Goal: Check status: Check status

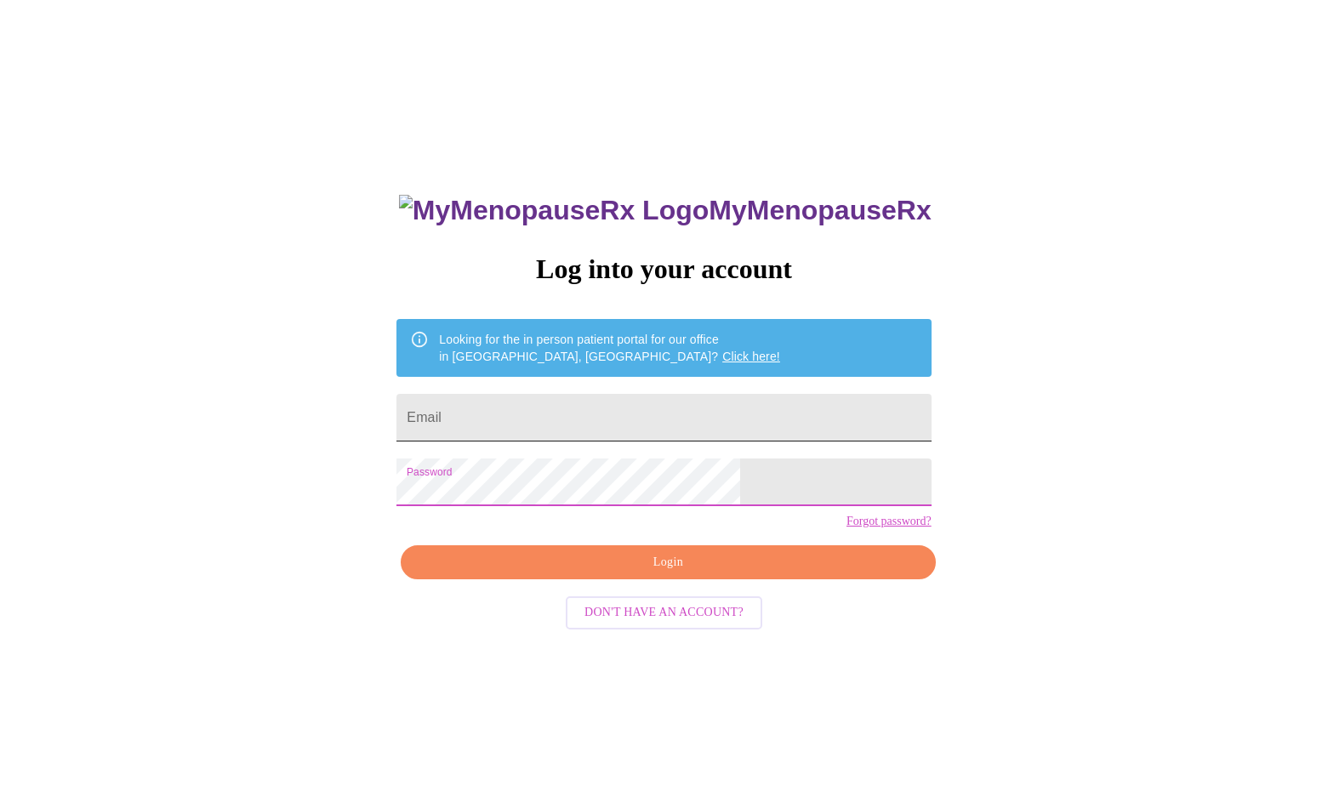
click at [643, 429] on input "Email" at bounding box center [663, 418] width 534 height 48
type input "[PERSON_NAME][EMAIL_ADDRESS][PERSON_NAME][DOMAIN_NAME]"
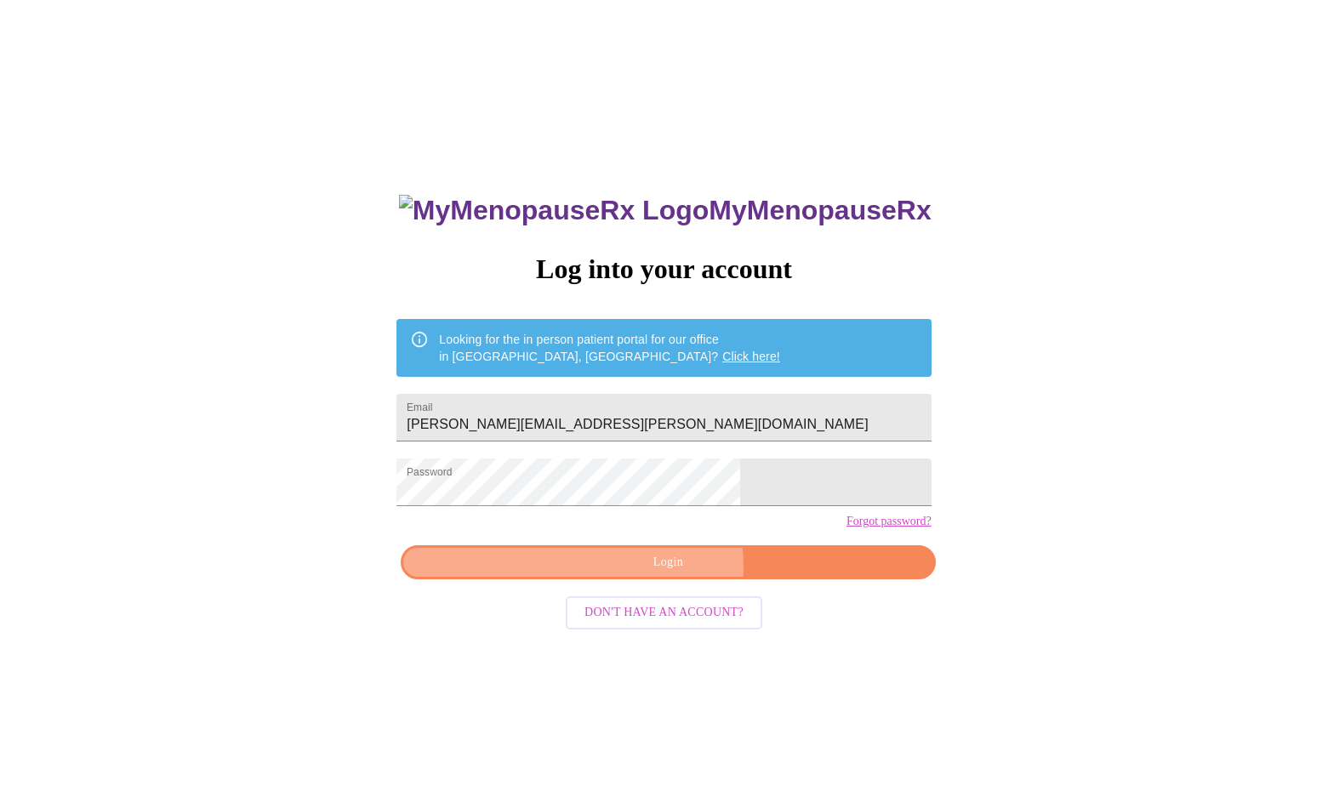
click at [653, 573] on span "Login" at bounding box center [667, 562] width 495 height 21
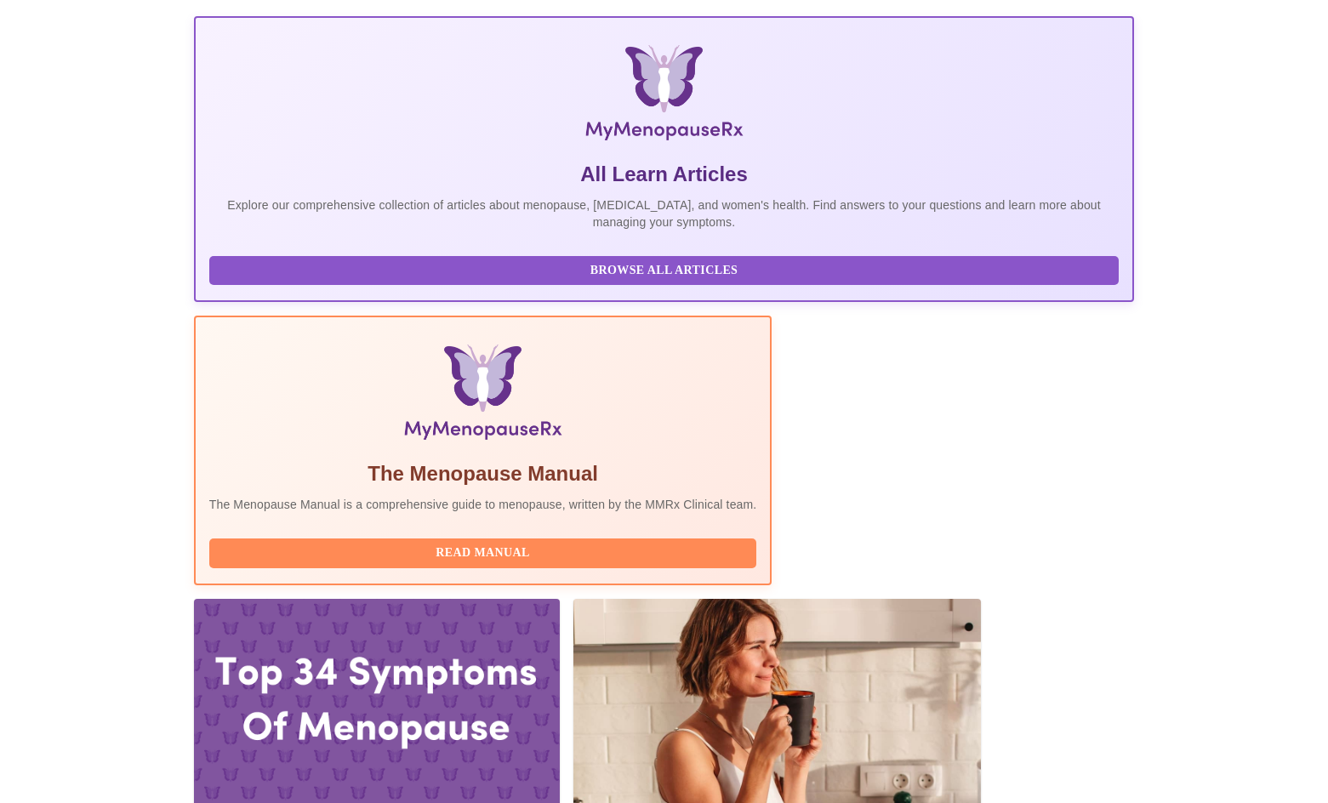
scroll to position [230, 0]
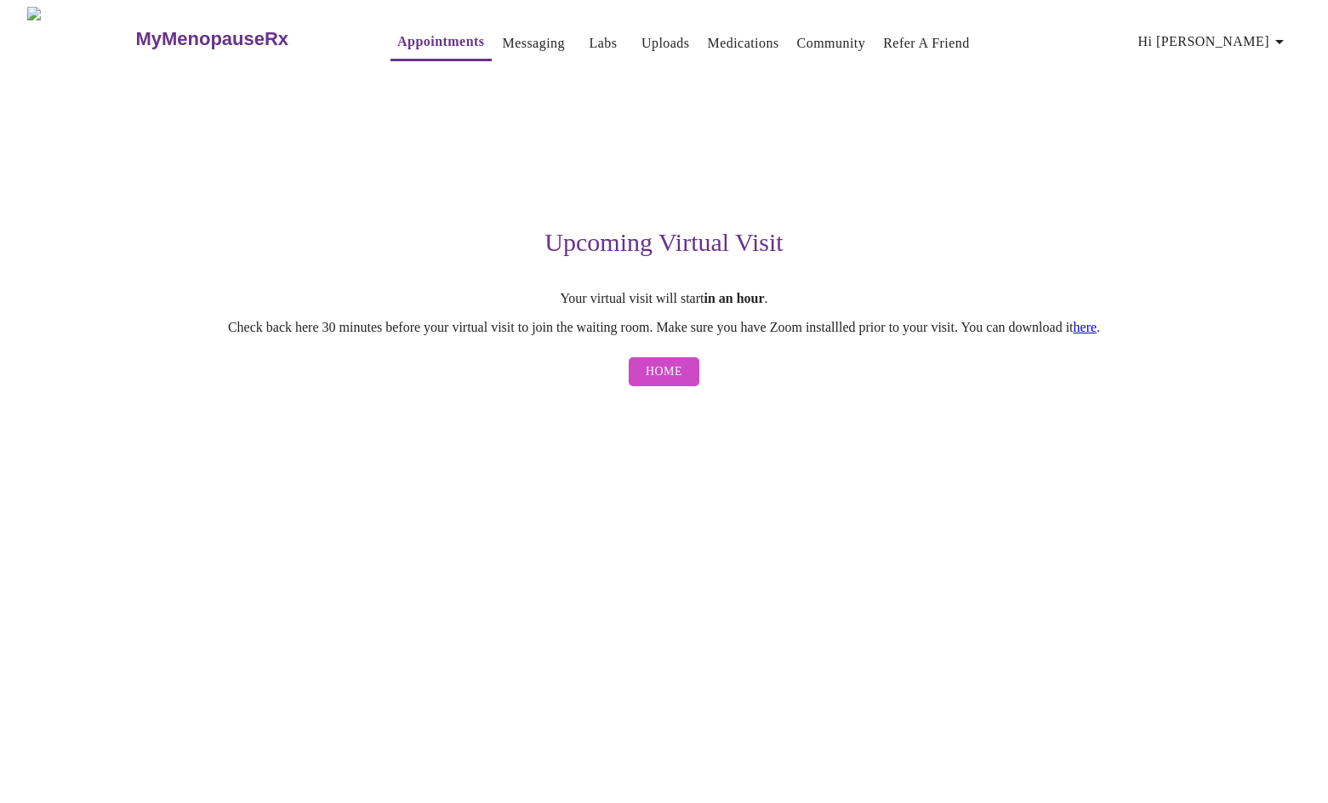
click at [672, 382] on span "Home" at bounding box center [664, 372] width 37 height 21
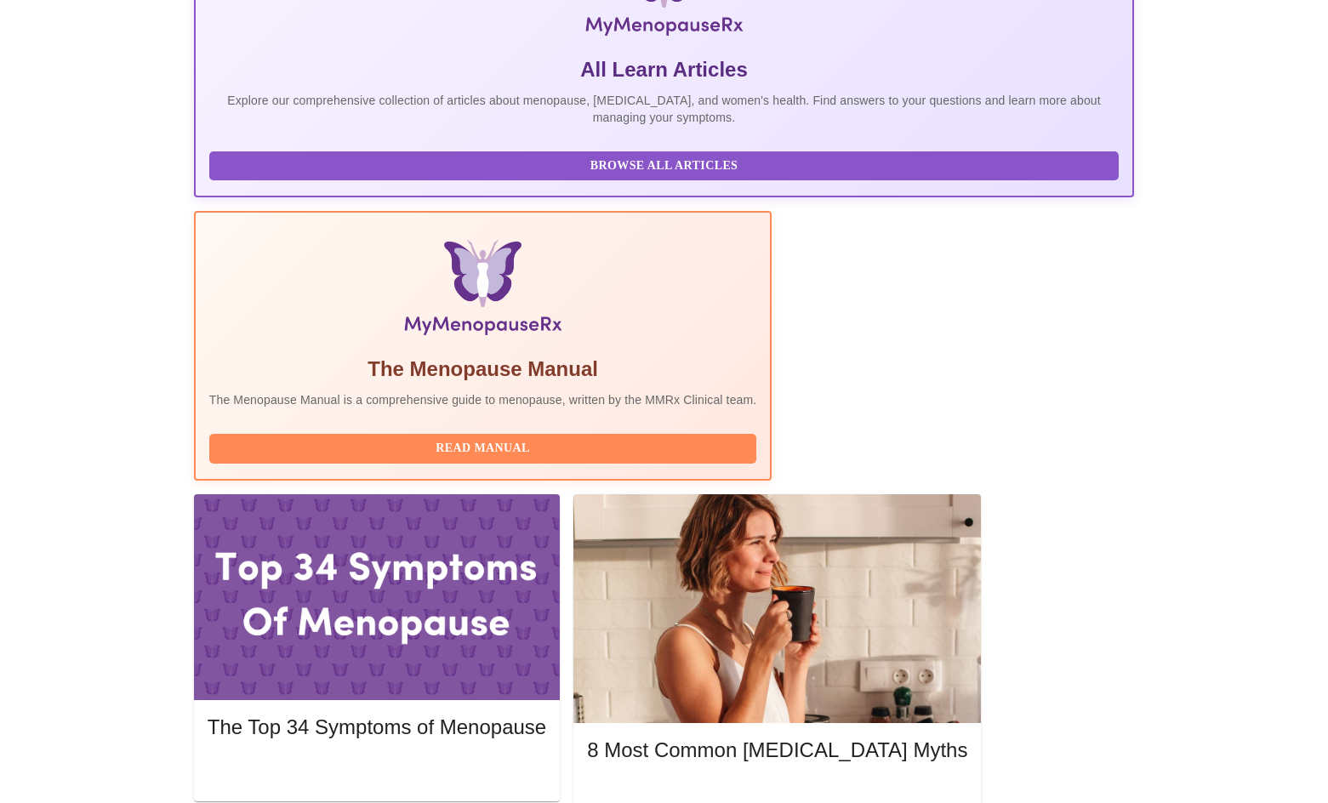
scroll to position [335, 0]
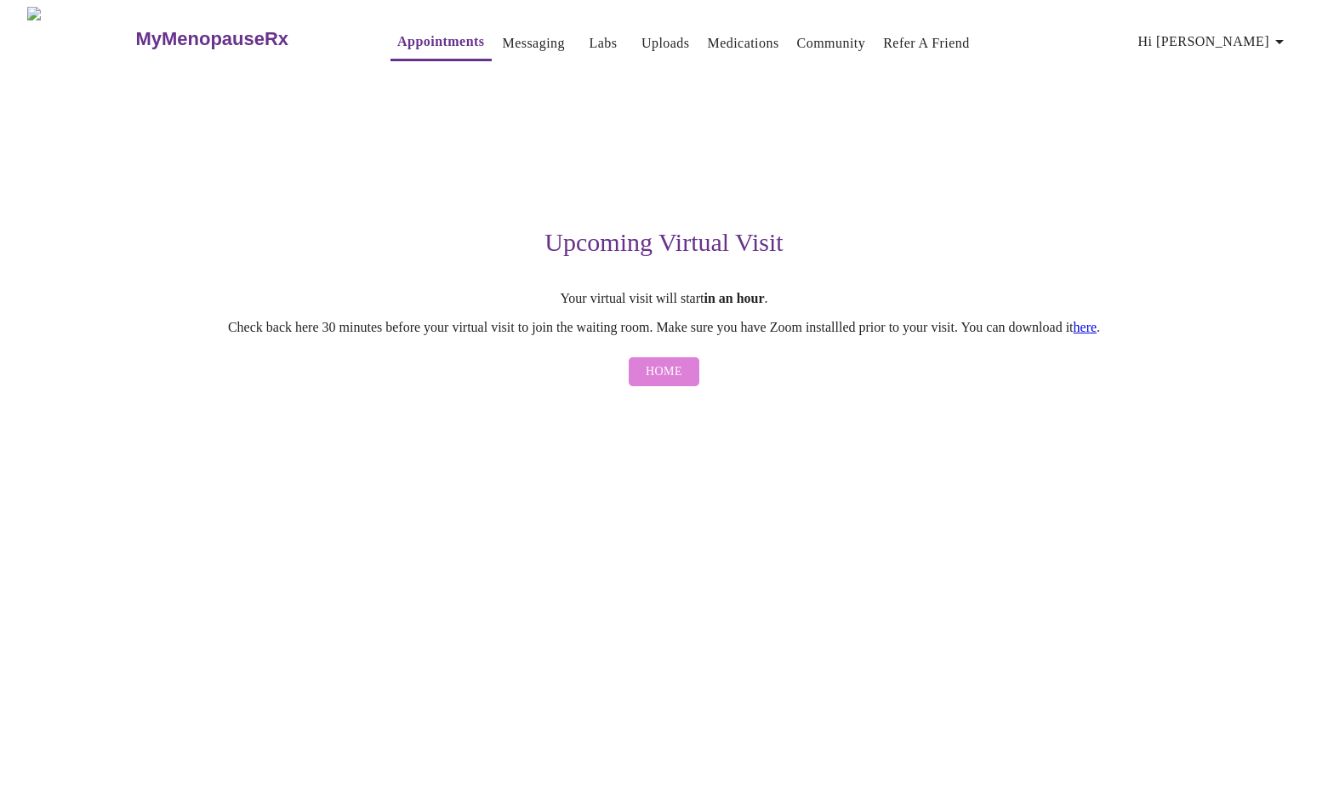
click at [665, 381] on span "Home" at bounding box center [664, 372] width 37 height 21
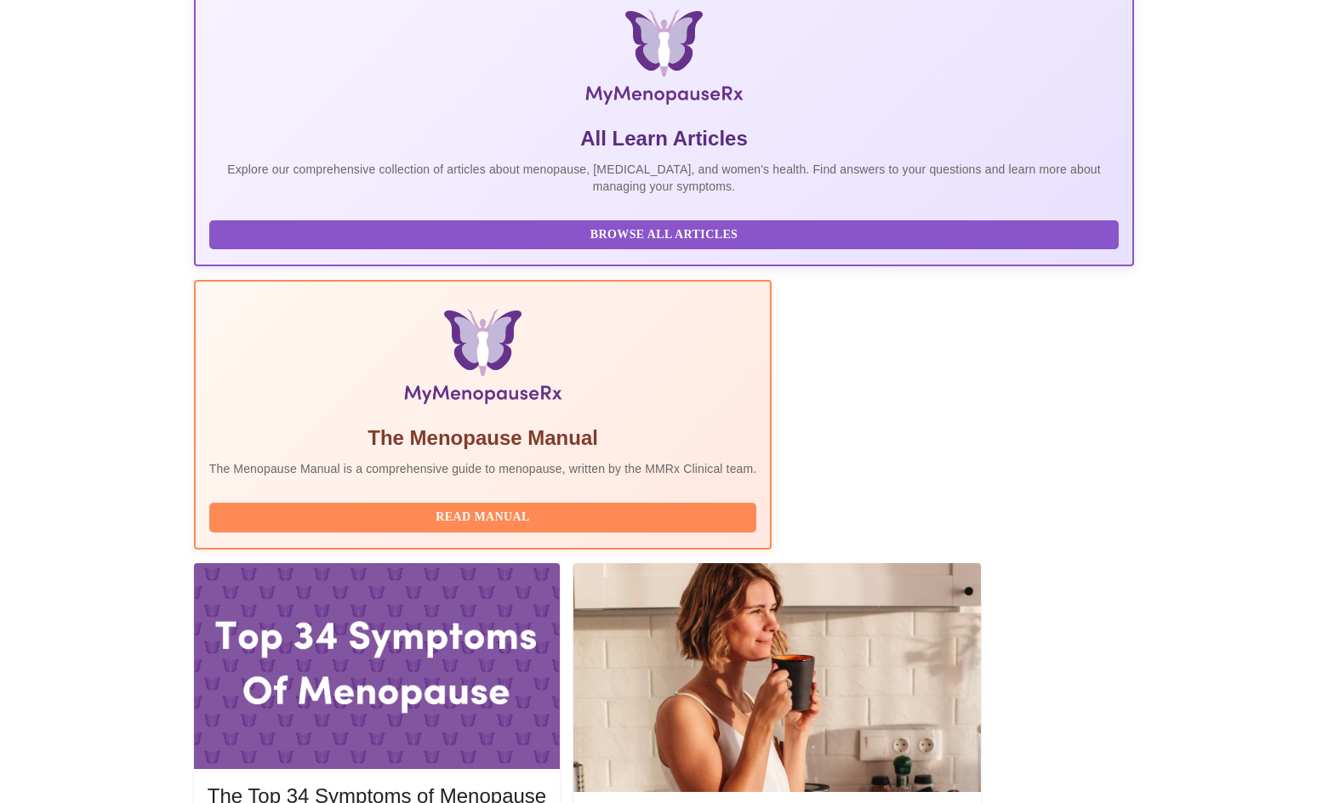
scroll to position [401, 0]
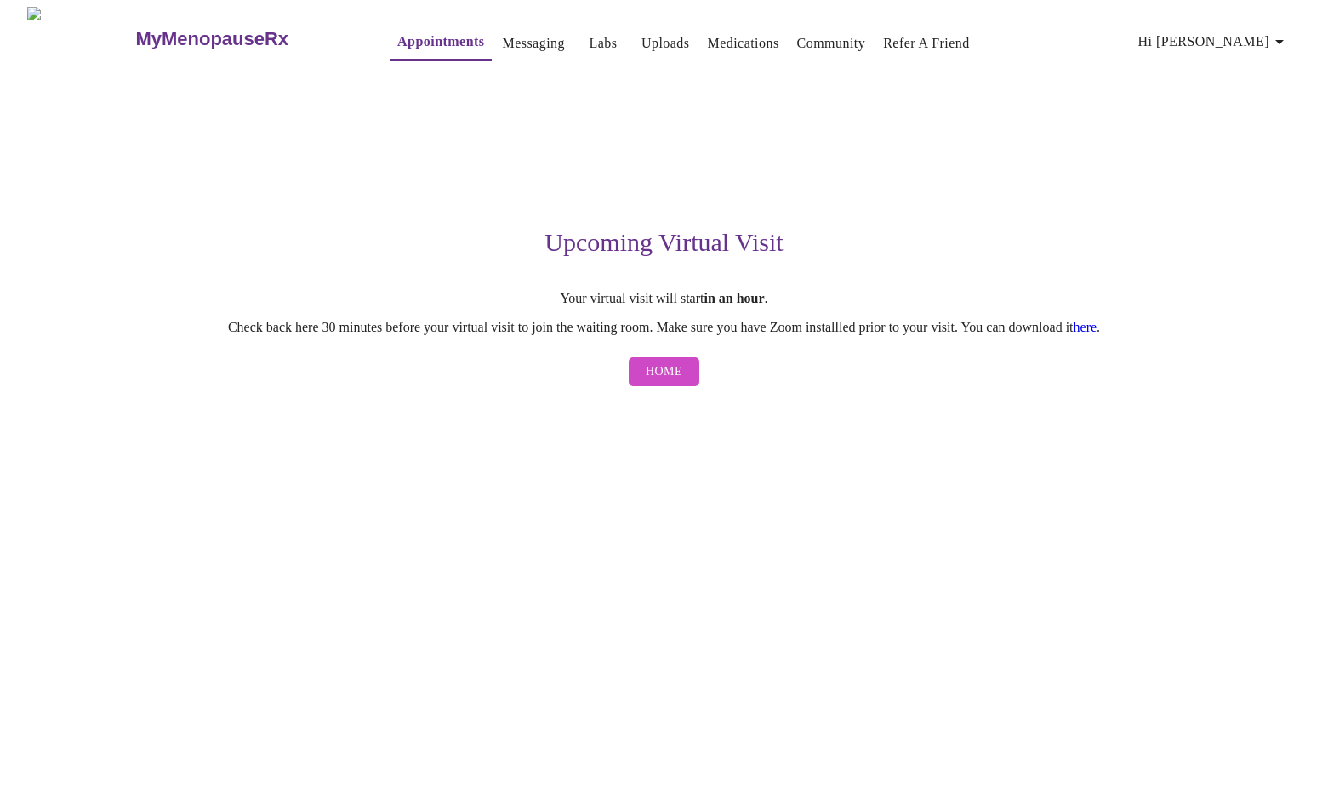
click at [1097, 328] on link "here" at bounding box center [1086, 327] width 24 height 14
